Goal: Task Accomplishment & Management: Complete application form

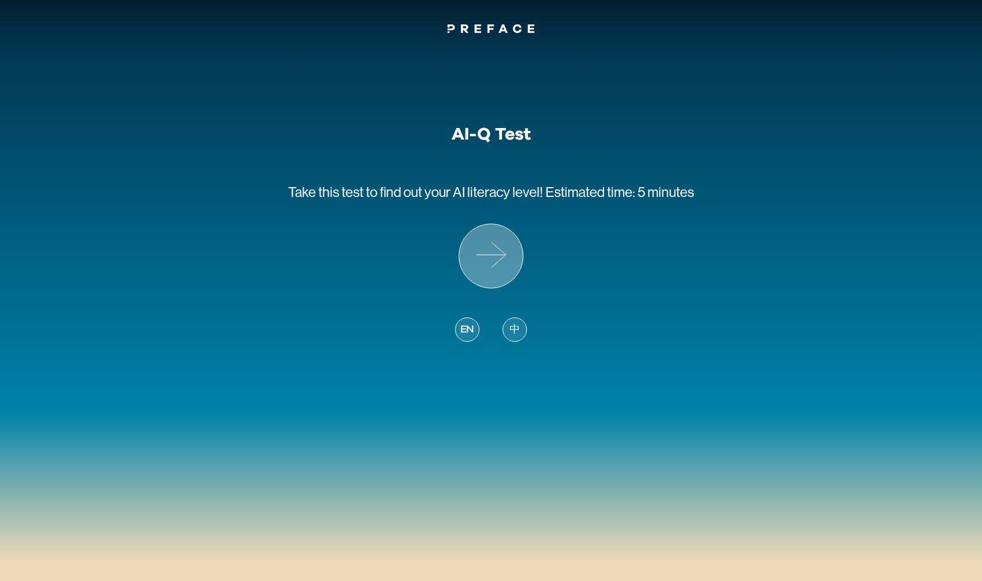
click at [509, 253] on icon at bounding box center [491, 256] width 64 height 64
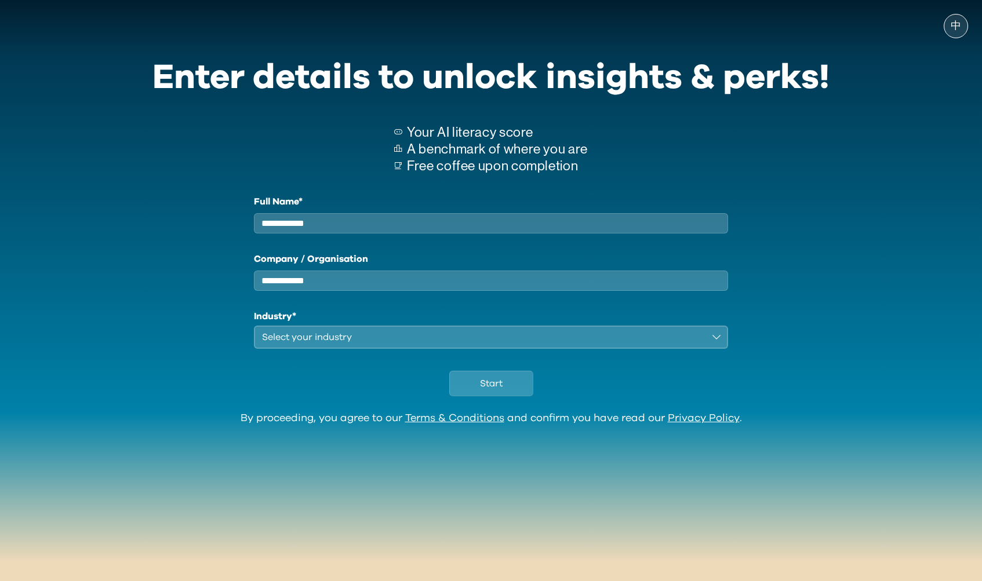
click at [433, 231] on input "Full Name*" at bounding box center [491, 223] width 474 height 20
type input "***"
click at [390, 288] on input "Company / Organisation" at bounding box center [491, 281] width 474 height 20
type input "*******"
click at [344, 344] on div "Select your industry" at bounding box center [483, 337] width 442 height 14
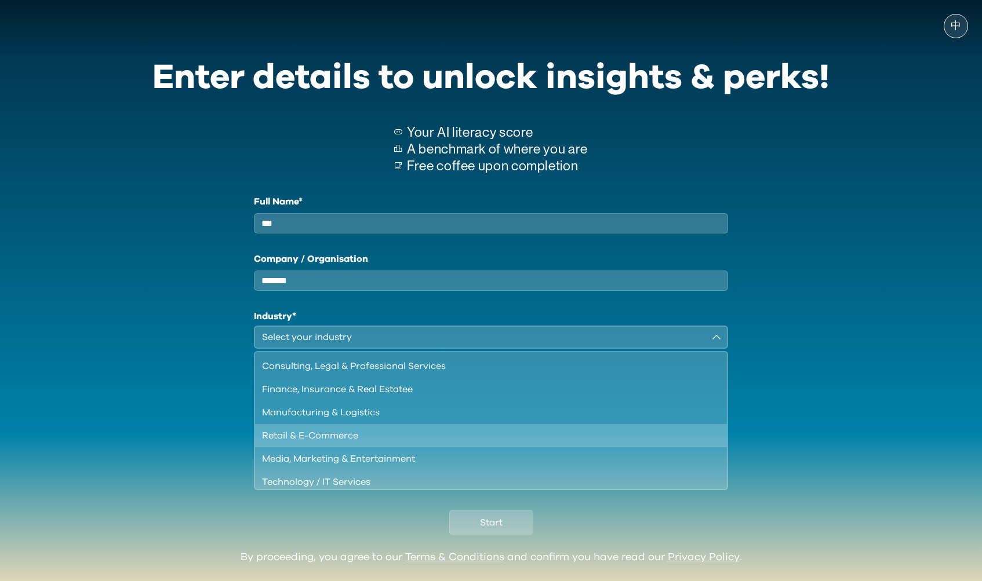
click at [358, 442] on div "Retail & E-Commerce" at bounding box center [484, 436] width 444 height 14
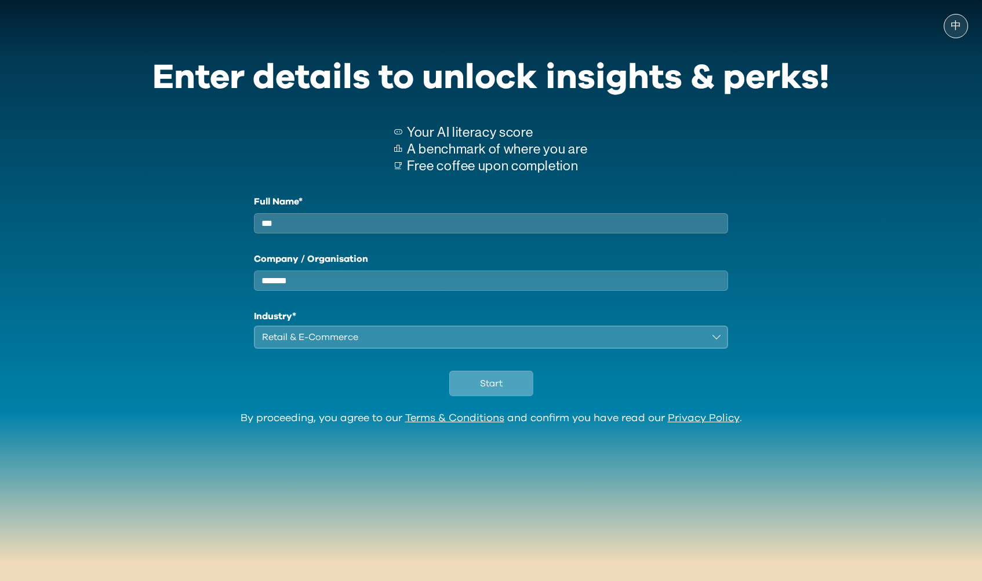
click at [497, 396] on button "Start" at bounding box center [491, 383] width 84 height 25
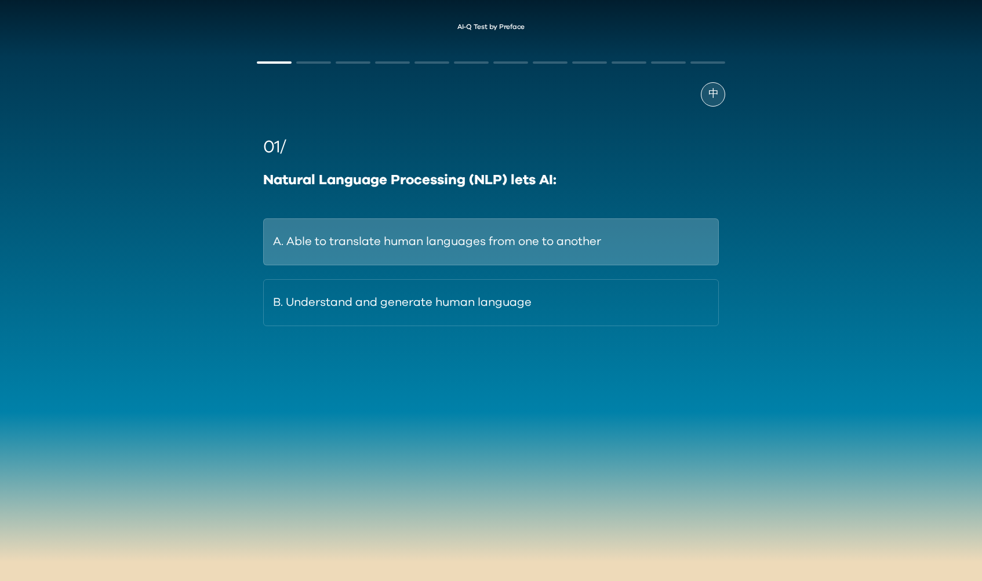
click at [460, 253] on button "A. Able to translate human languages from one to another" at bounding box center [491, 241] width 456 height 47
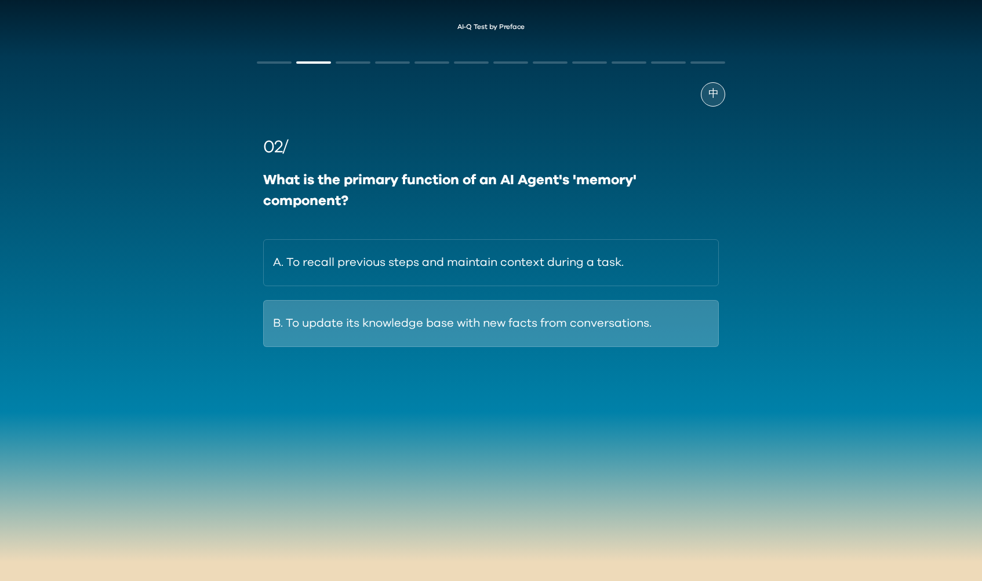
click at [478, 329] on button "B. To update its knowledge base with new facts from conversations." at bounding box center [491, 323] width 456 height 47
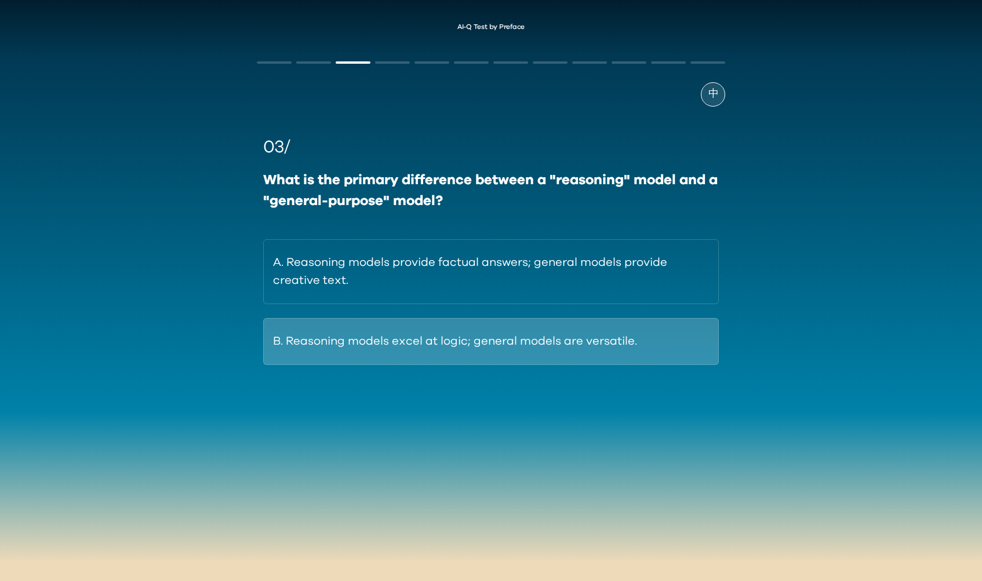
click at [497, 358] on button "B. Reasoning models excel at logic; general models are versatile." at bounding box center [491, 341] width 456 height 47
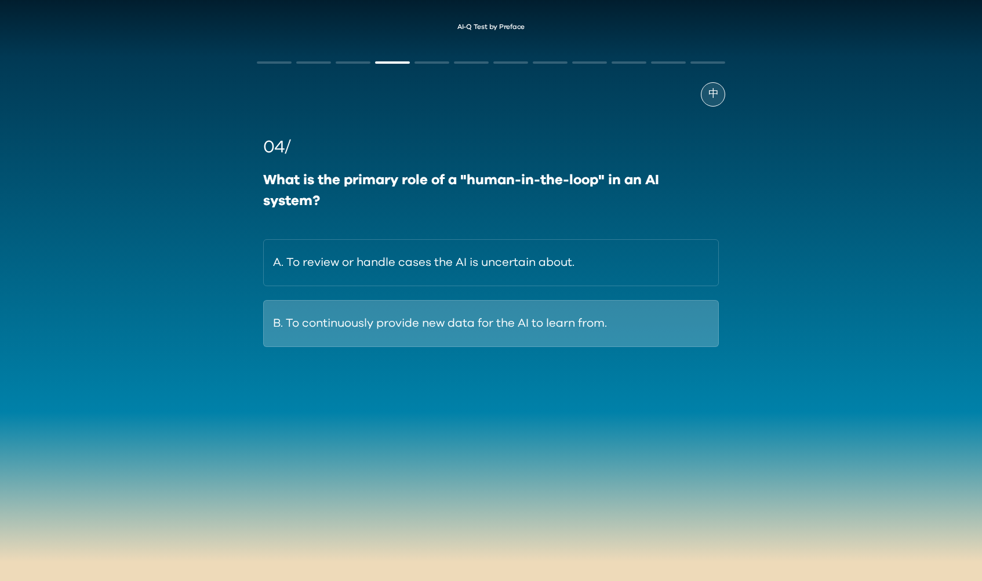
click at [507, 331] on button "B. To continuously provide new data for the AI to learn from." at bounding box center [491, 323] width 456 height 47
